Goal: Information Seeking & Learning: Learn about a topic

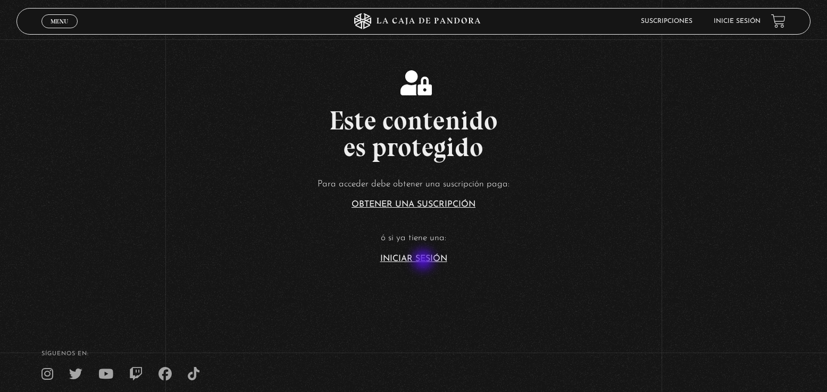
click at [425, 261] on link "Iniciar Sesión" at bounding box center [413, 258] width 67 height 9
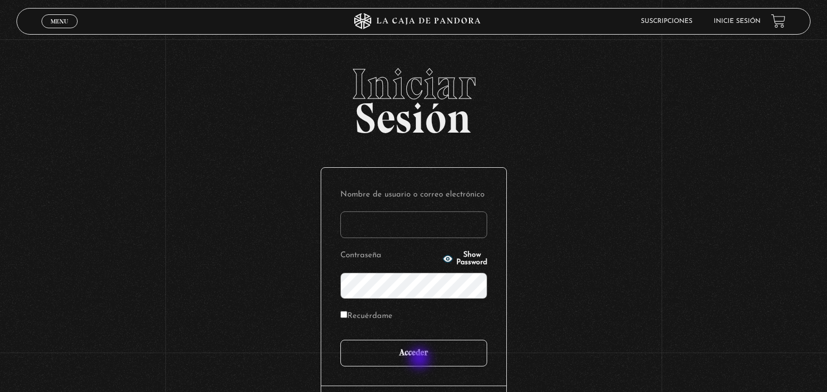
type input "[EMAIL_ADDRESS][DOMAIN_NAME]"
click at [421, 359] on input "Acceder" at bounding box center [414, 352] width 147 height 27
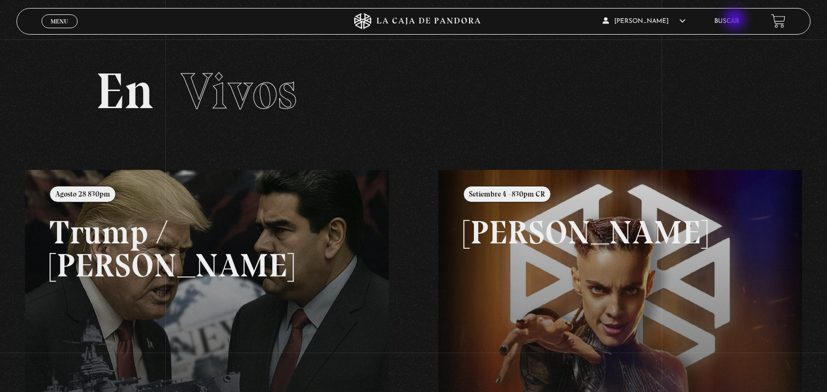
click at [736, 20] on link "Buscar" at bounding box center [727, 21] width 25 height 6
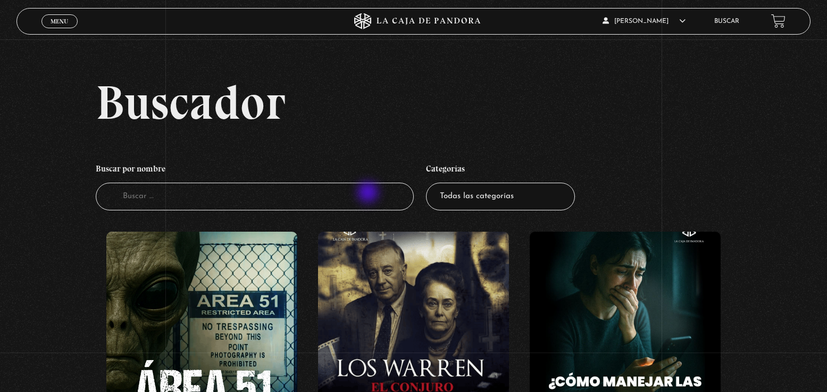
click at [369, 193] on input "Buscador" at bounding box center [255, 197] width 318 height 28
type input "11s"
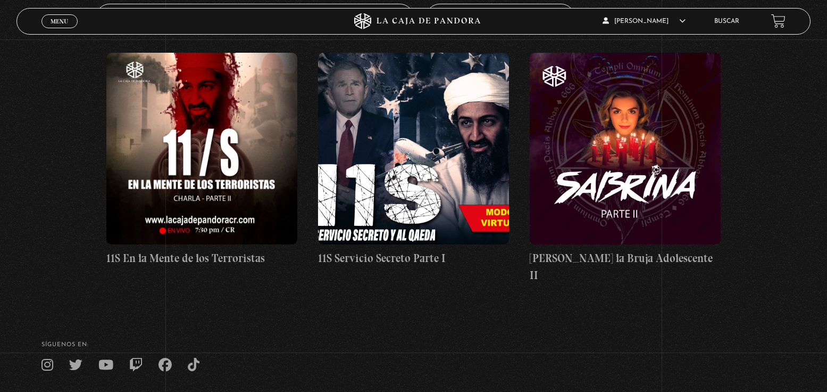
scroll to position [186, 0]
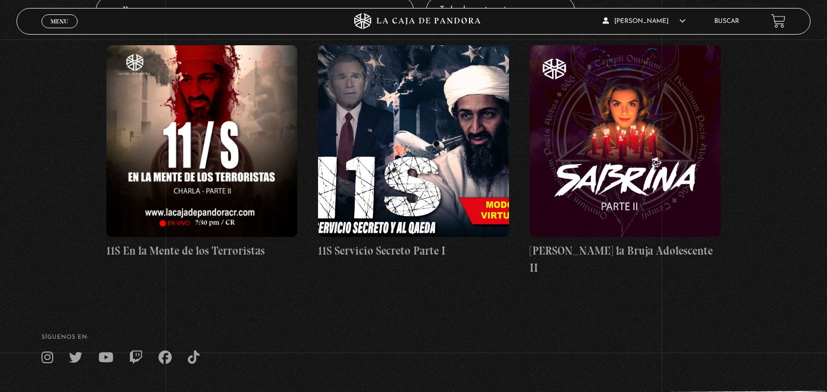
click at [369, 193] on figure at bounding box center [413, 141] width 191 height 192
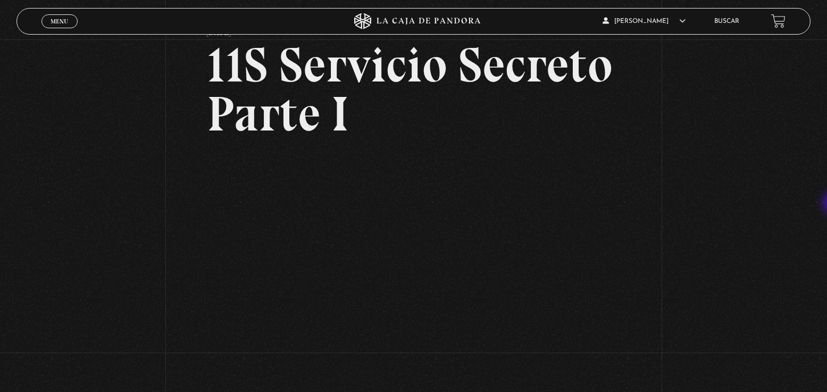
scroll to position [76, 0]
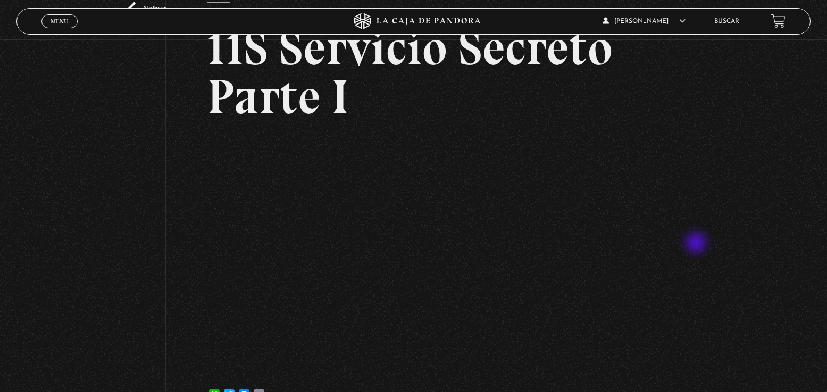
click at [698, 244] on div "Volver [DATE] 11S Servicio Secreto Parte I WhatsApp Twitter Messenger Email" at bounding box center [413, 191] width 827 height 456
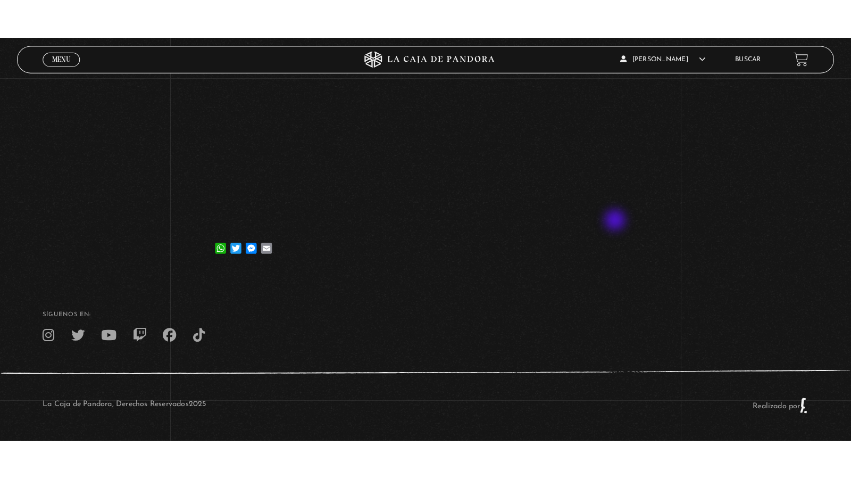
scroll to position [203, 0]
